Goal: Navigation & Orientation: Find specific page/section

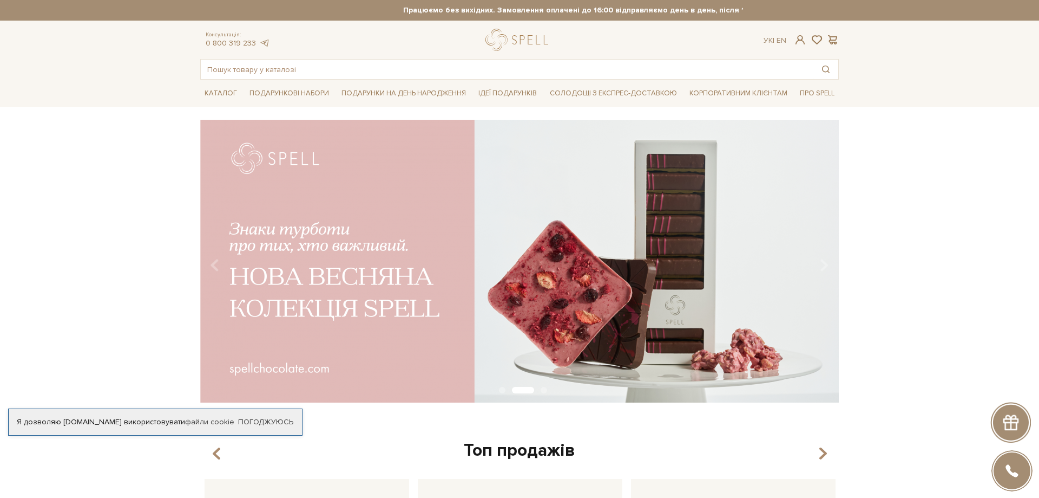
click at [74, 131] on div "slide 3 of 3" at bounding box center [519, 258] width 1039 height 276
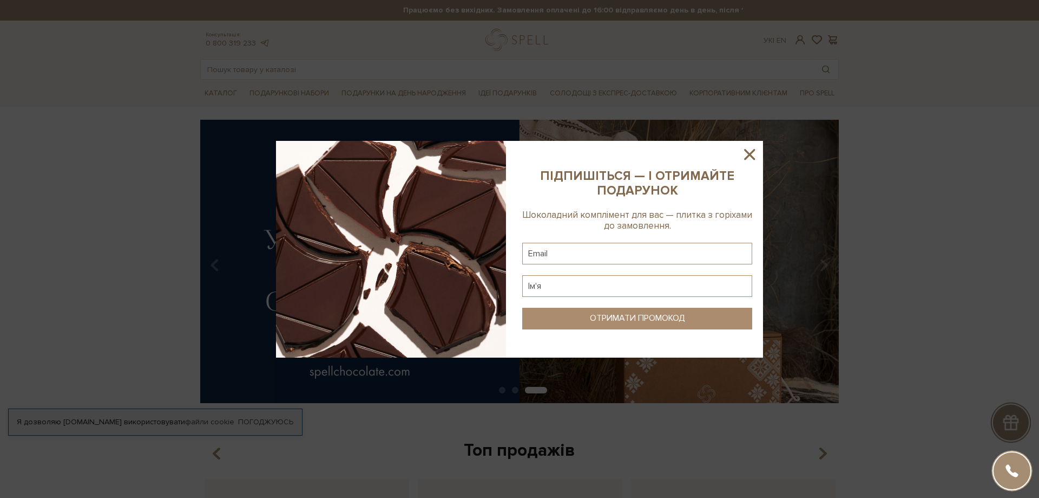
click at [748, 154] on icon at bounding box center [750, 154] width 18 height 18
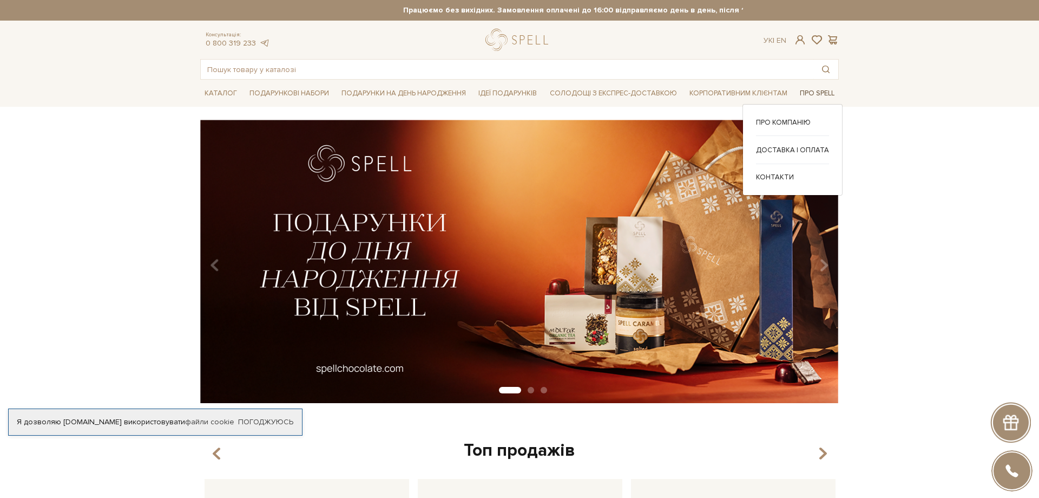
click at [808, 94] on span "Про Spell" at bounding box center [817, 93] width 43 height 17
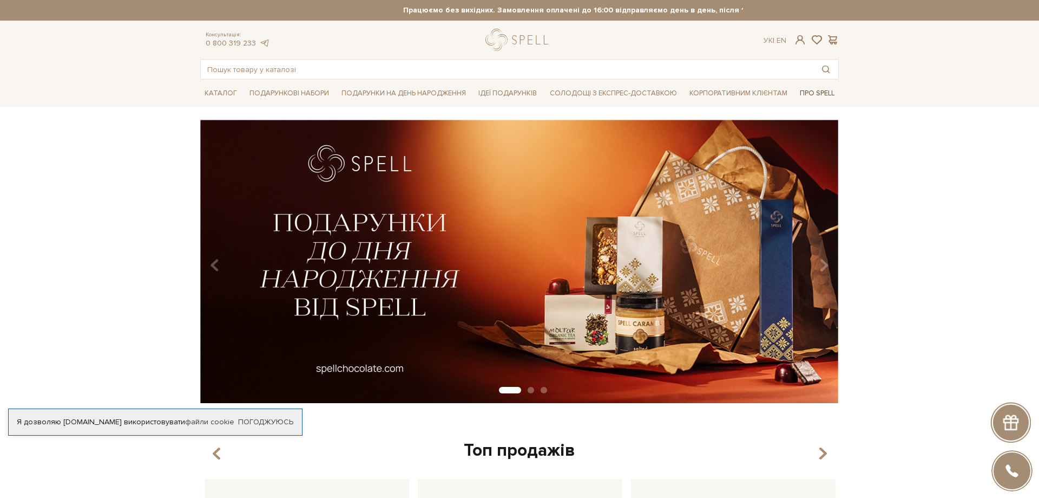
click at [809, 91] on span "Про Spell" at bounding box center [817, 93] width 43 height 17
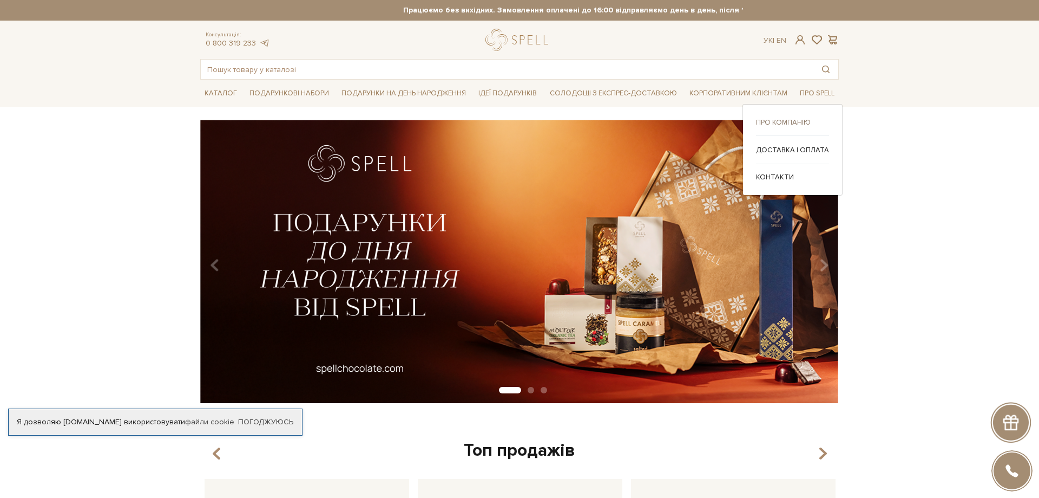
click at [791, 120] on link "Про компанію" at bounding box center [792, 122] width 73 height 10
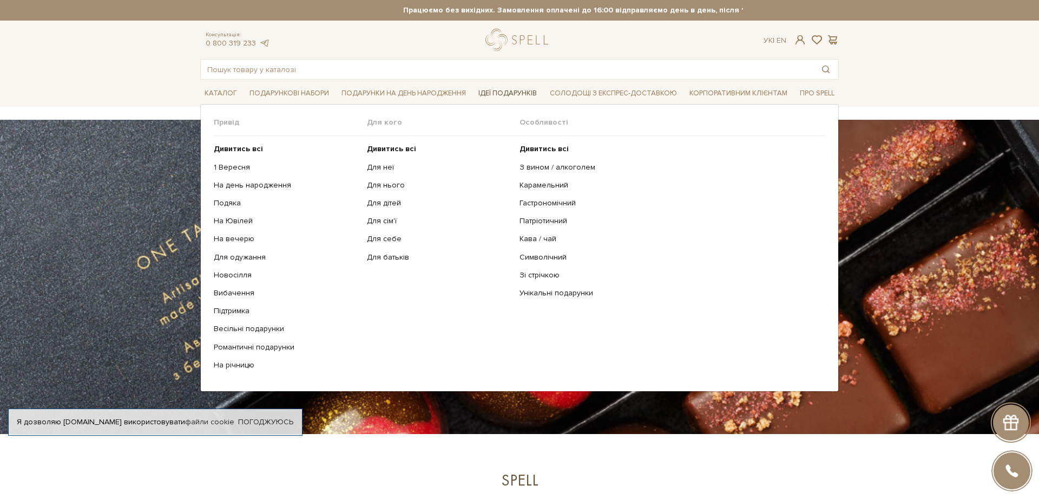
click at [527, 93] on span "Ідеї подарунків" at bounding box center [507, 93] width 67 height 17
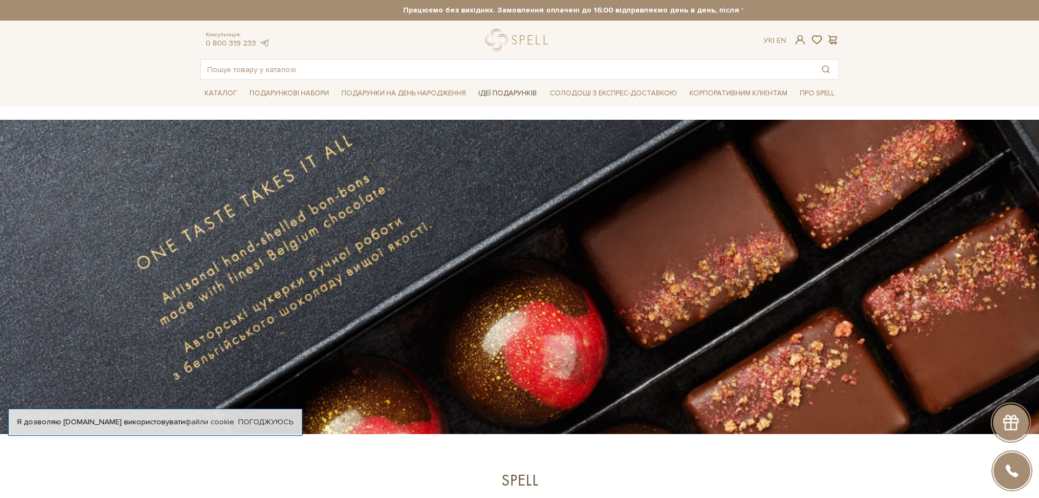
click at [527, 93] on span "Ідеї подарунків" at bounding box center [507, 93] width 67 height 17
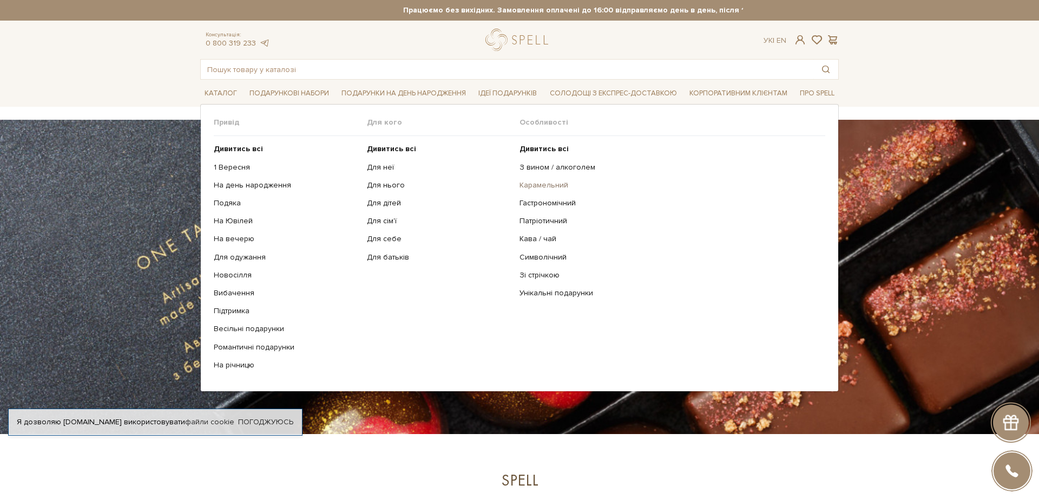
click at [529, 187] on link "Карамельний" at bounding box center [669, 185] width 298 height 10
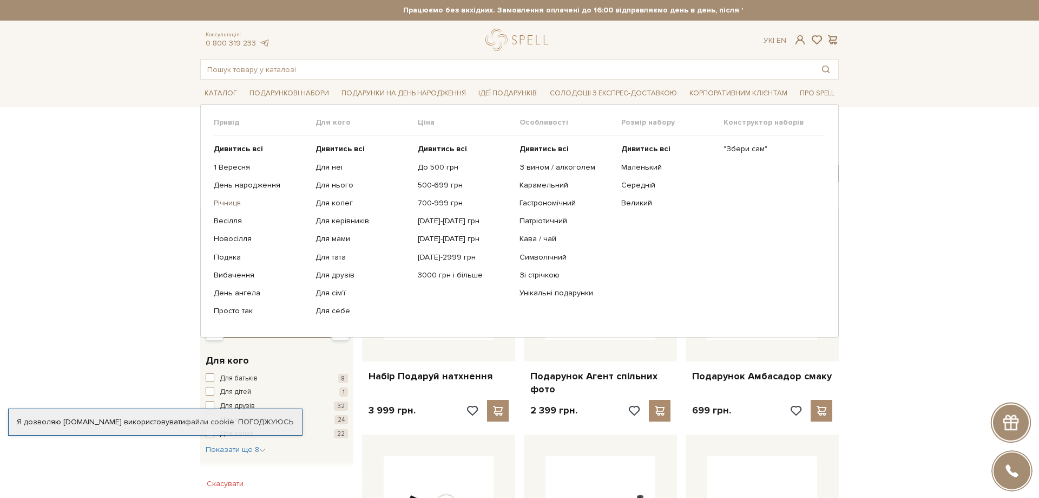
click at [228, 206] on link "Річниця" at bounding box center [261, 203] width 94 height 10
